Goal: Register for event/course

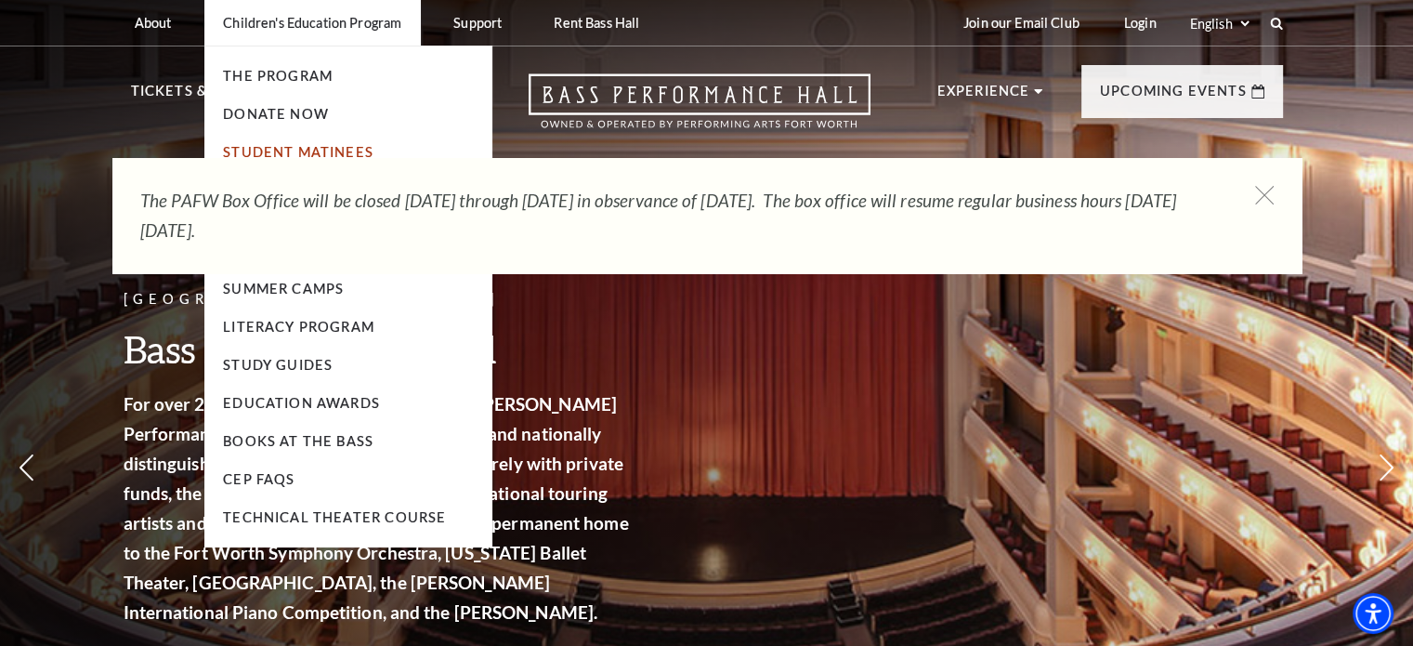
click at [323, 154] on link "Student Matinees" at bounding box center [298, 152] width 151 height 16
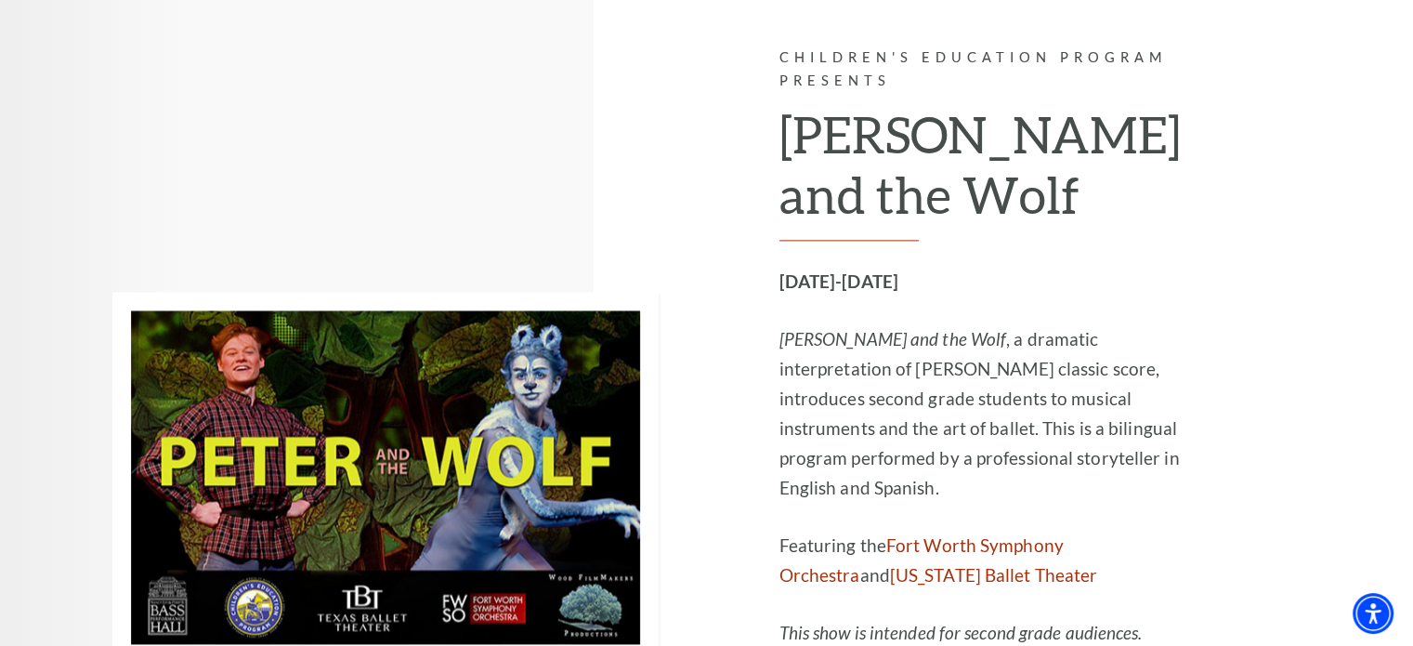
scroll to position [2497, 0]
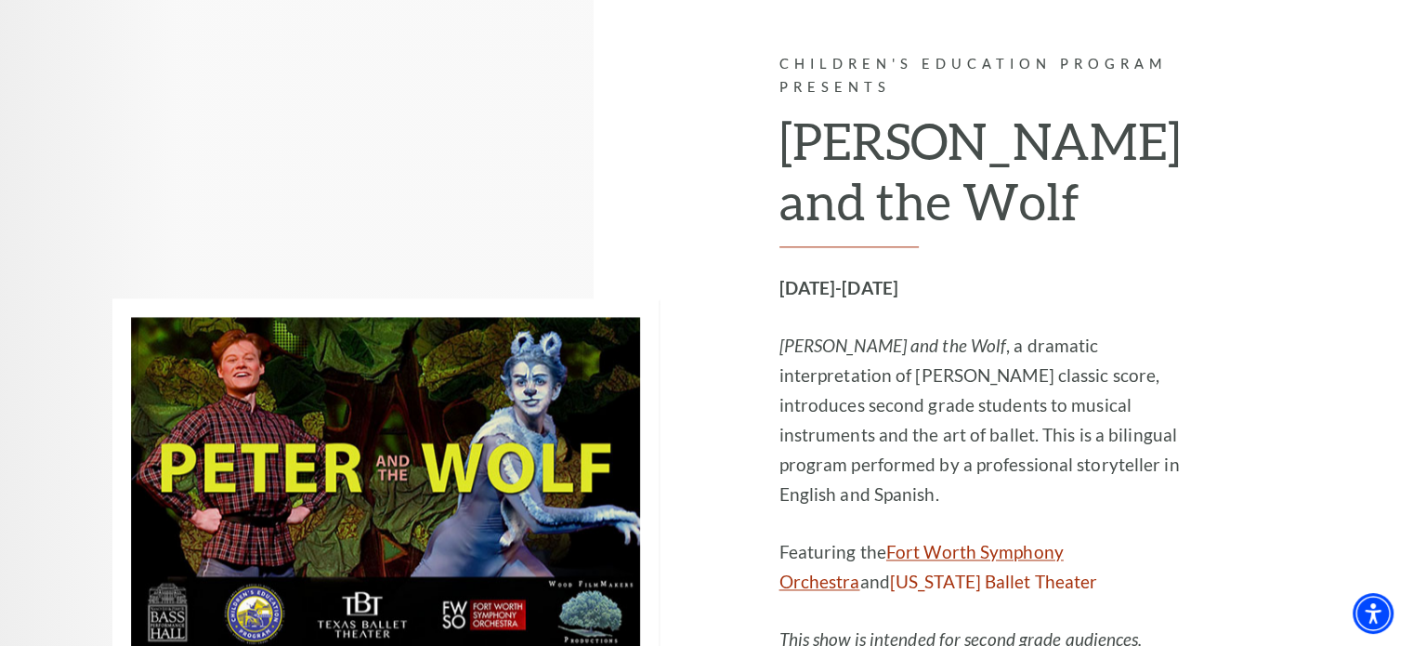
click at [1006, 541] on link "Fort Worth Symphony Orchestra" at bounding box center [921, 566] width 284 height 51
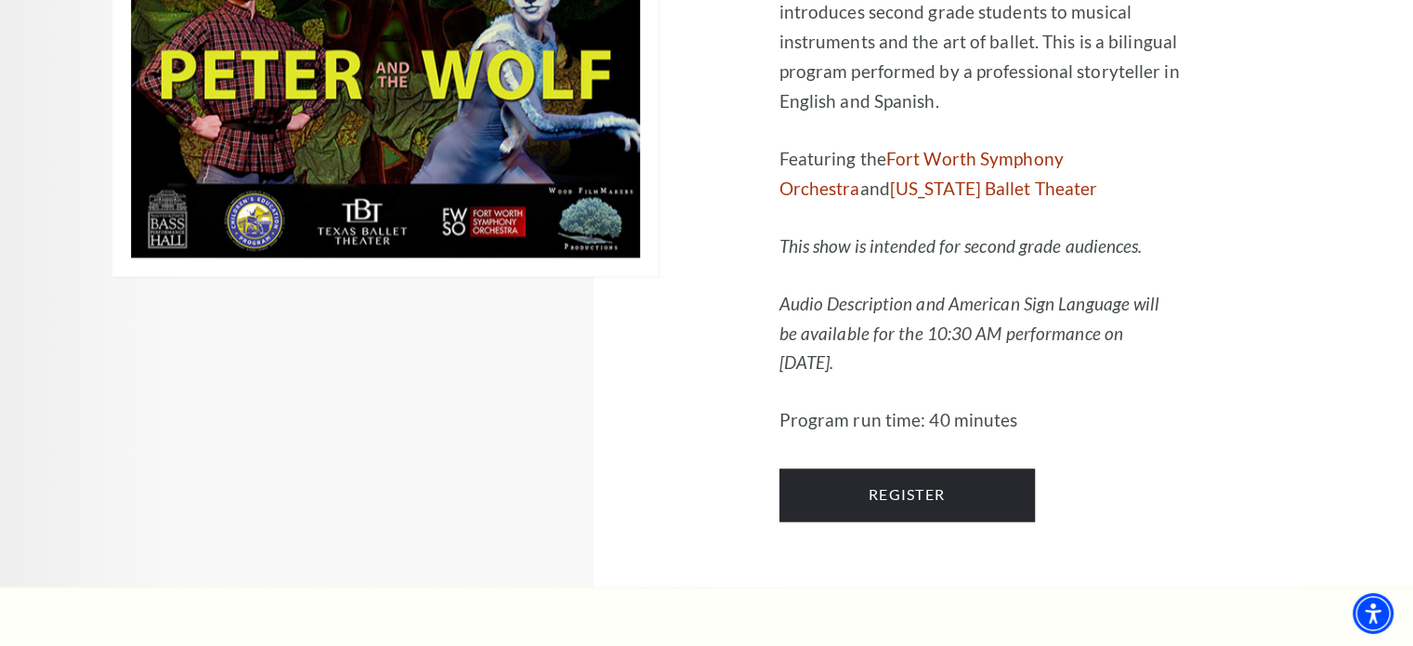
scroll to position [2891, 0]
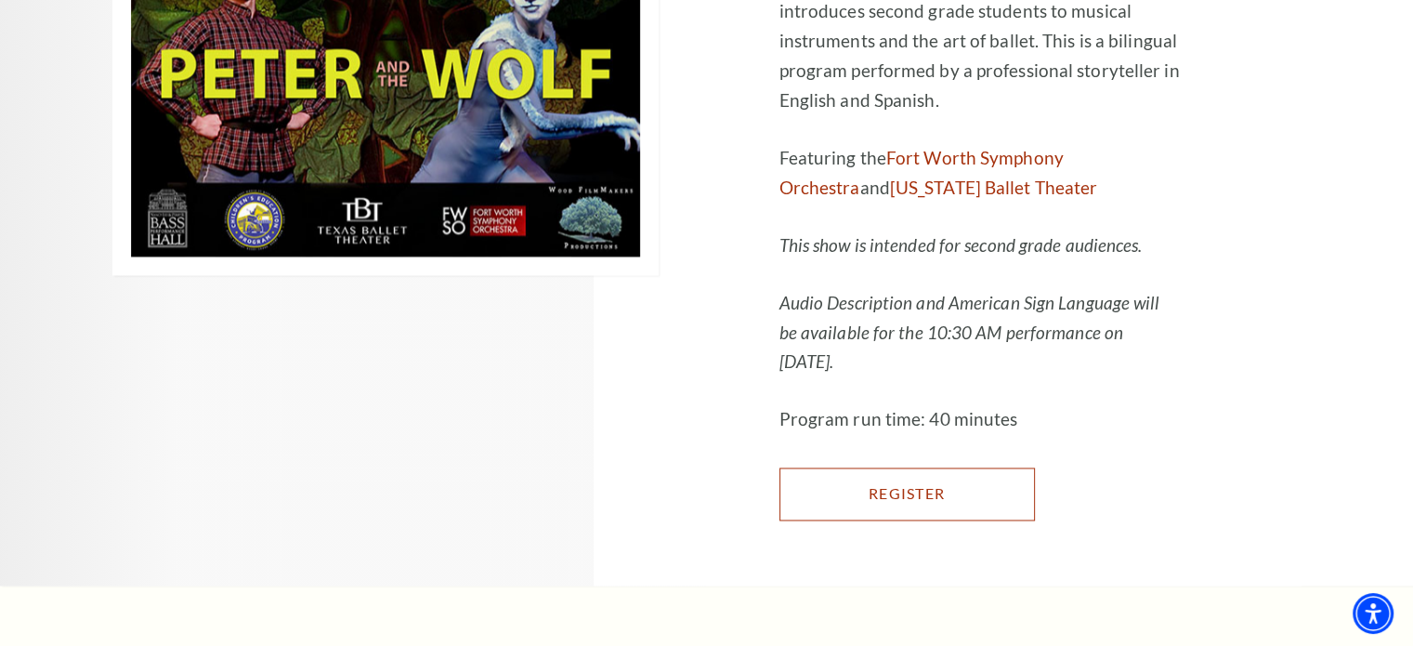
click at [979, 471] on link "Register" at bounding box center [906, 493] width 255 height 52
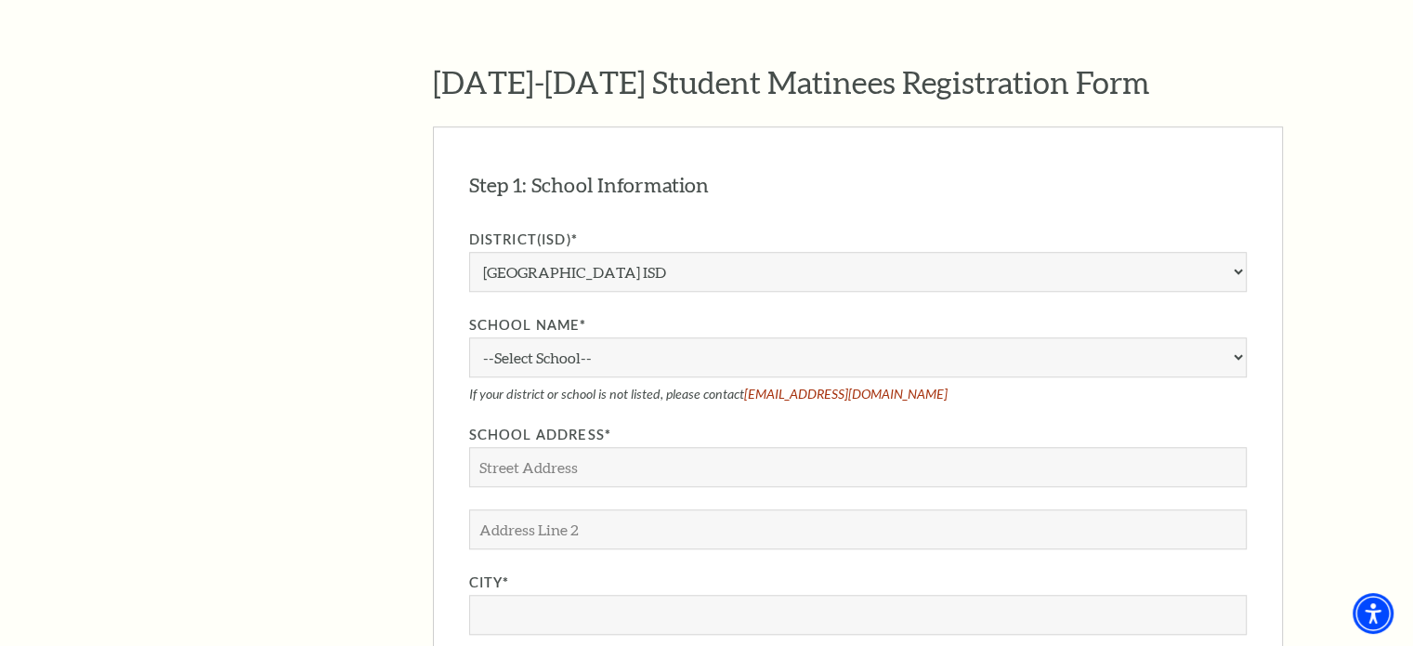
scroll to position [1479, 0]
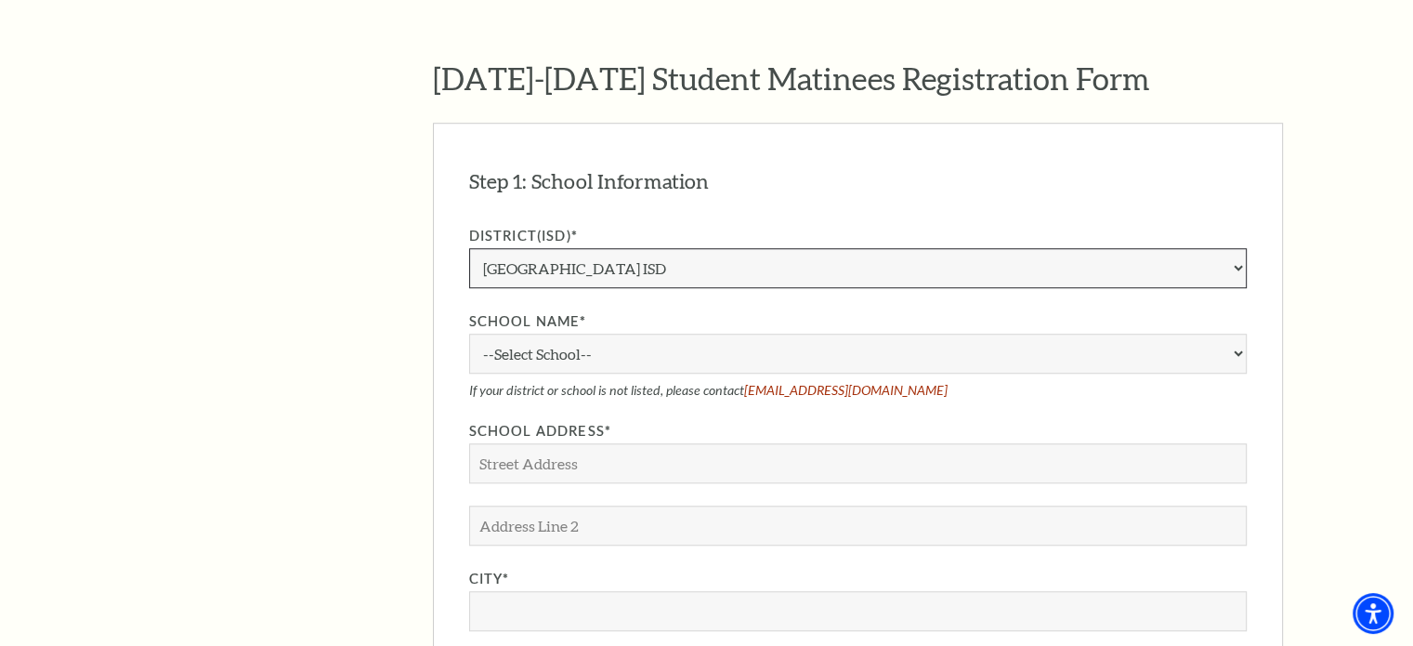
click at [1238, 248] on select "Aledo ISD [PERSON_NAME] ISD [PERSON_NAME] ISD Arlington ISD Azle ISD [GEOGRAPHI…" at bounding box center [858, 268] width 778 height 40
